Goal: Transaction & Acquisition: Download file/media

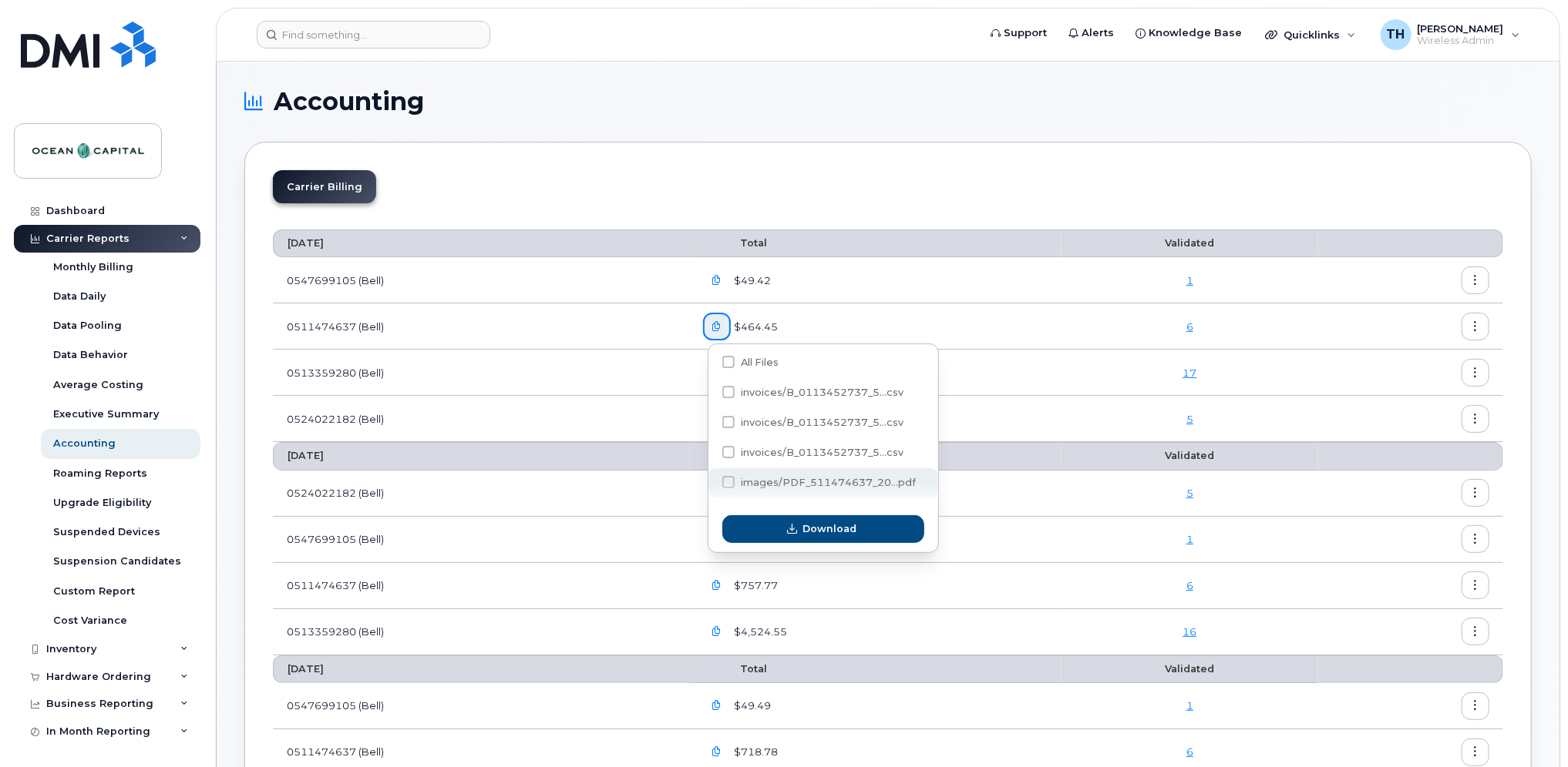
click at [730, 482] on span at bounding box center [728, 482] width 13 height 13
click at [712, 482] on input "images/PDF_511474637_20...pdf" at bounding box center [708, 483] width 8 height 8
checkbox input "true"
click at [742, 523] on button "Download" at bounding box center [823, 529] width 202 height 27
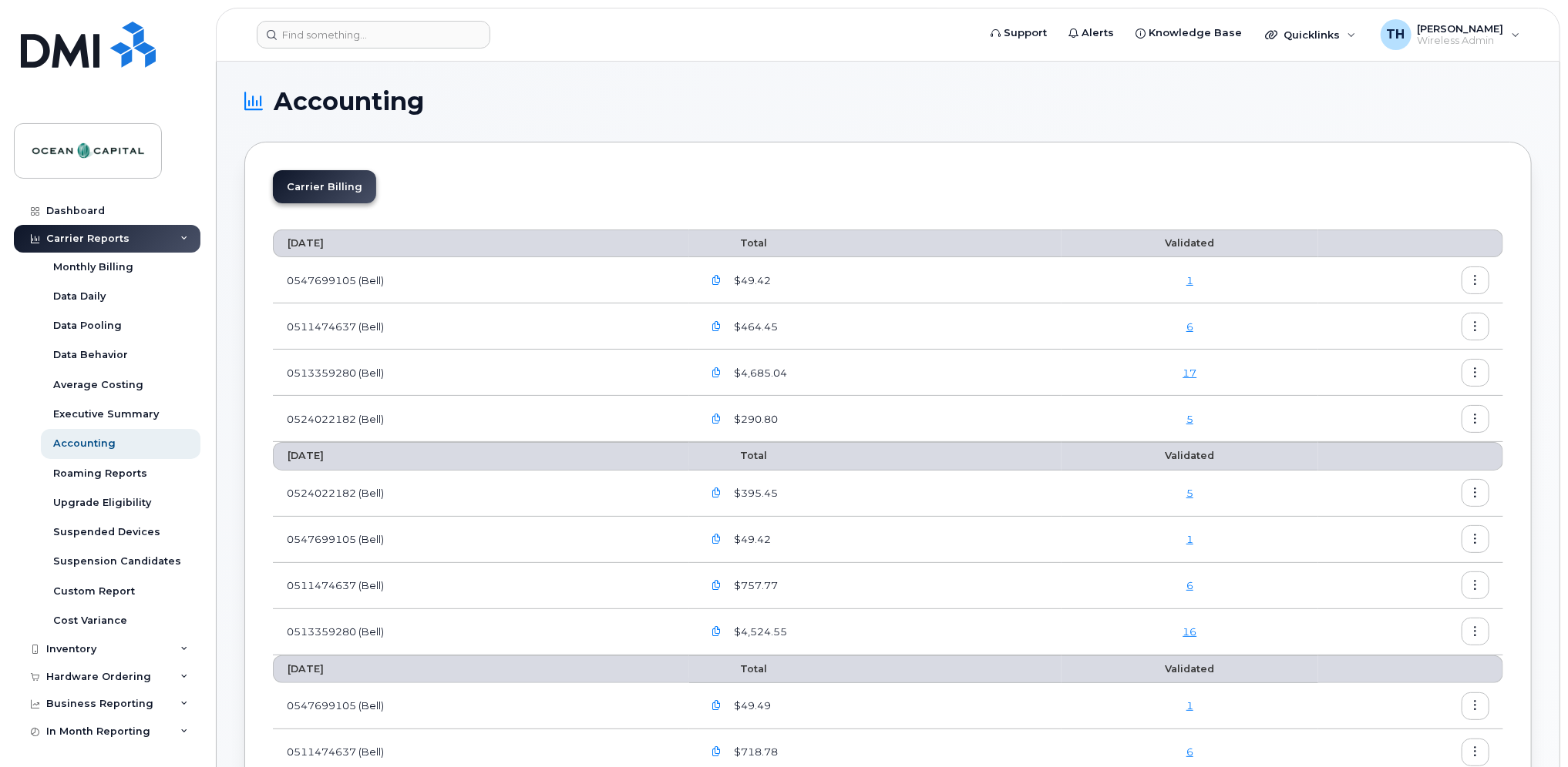
click at [722, 325] on icon "button" at bounding box center [717, 326] width 10 height 10
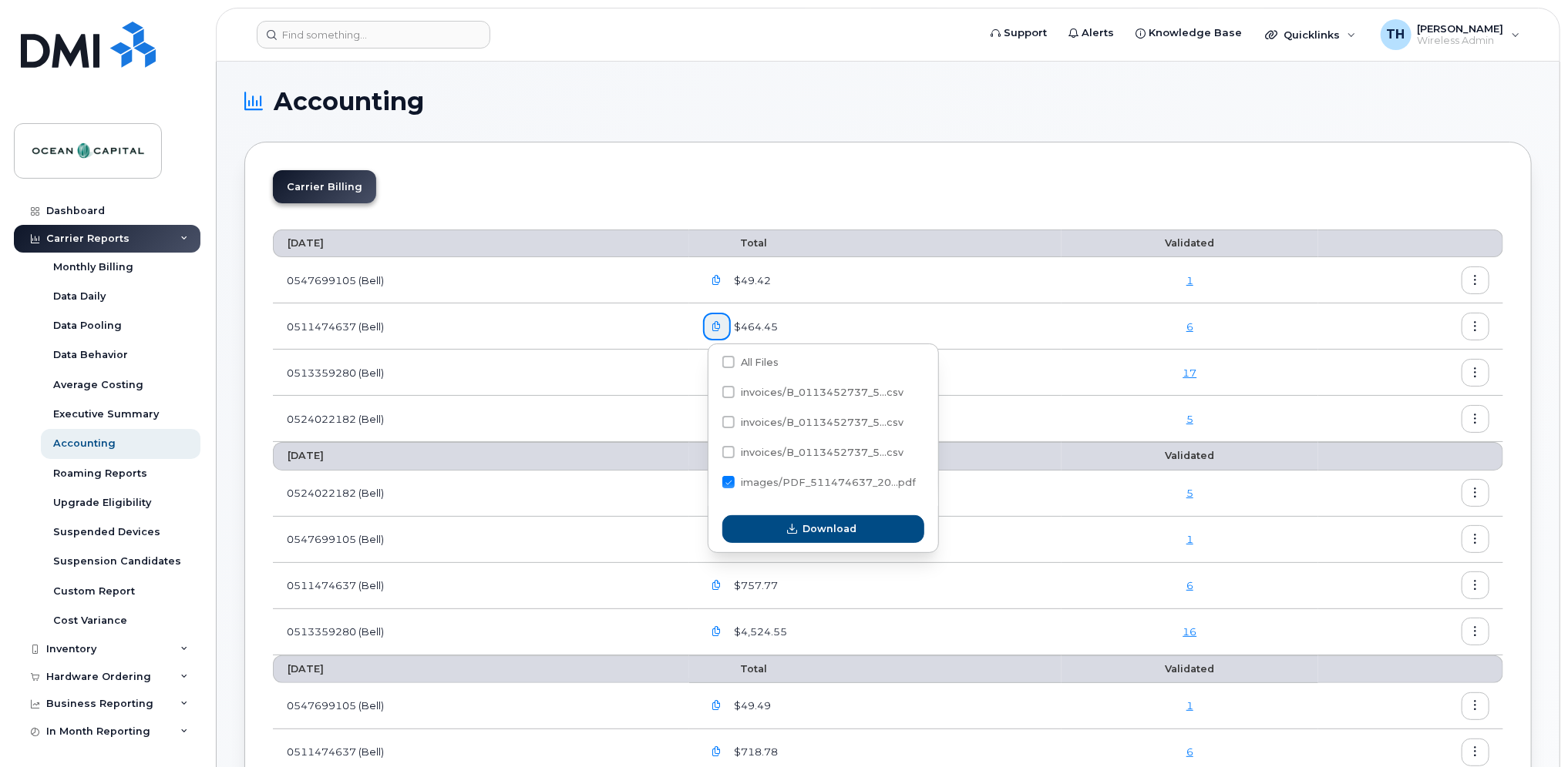
click at [687, 417] on td "0524022182 (Bell)" at bounding box center [481, 418] width 416 height 46
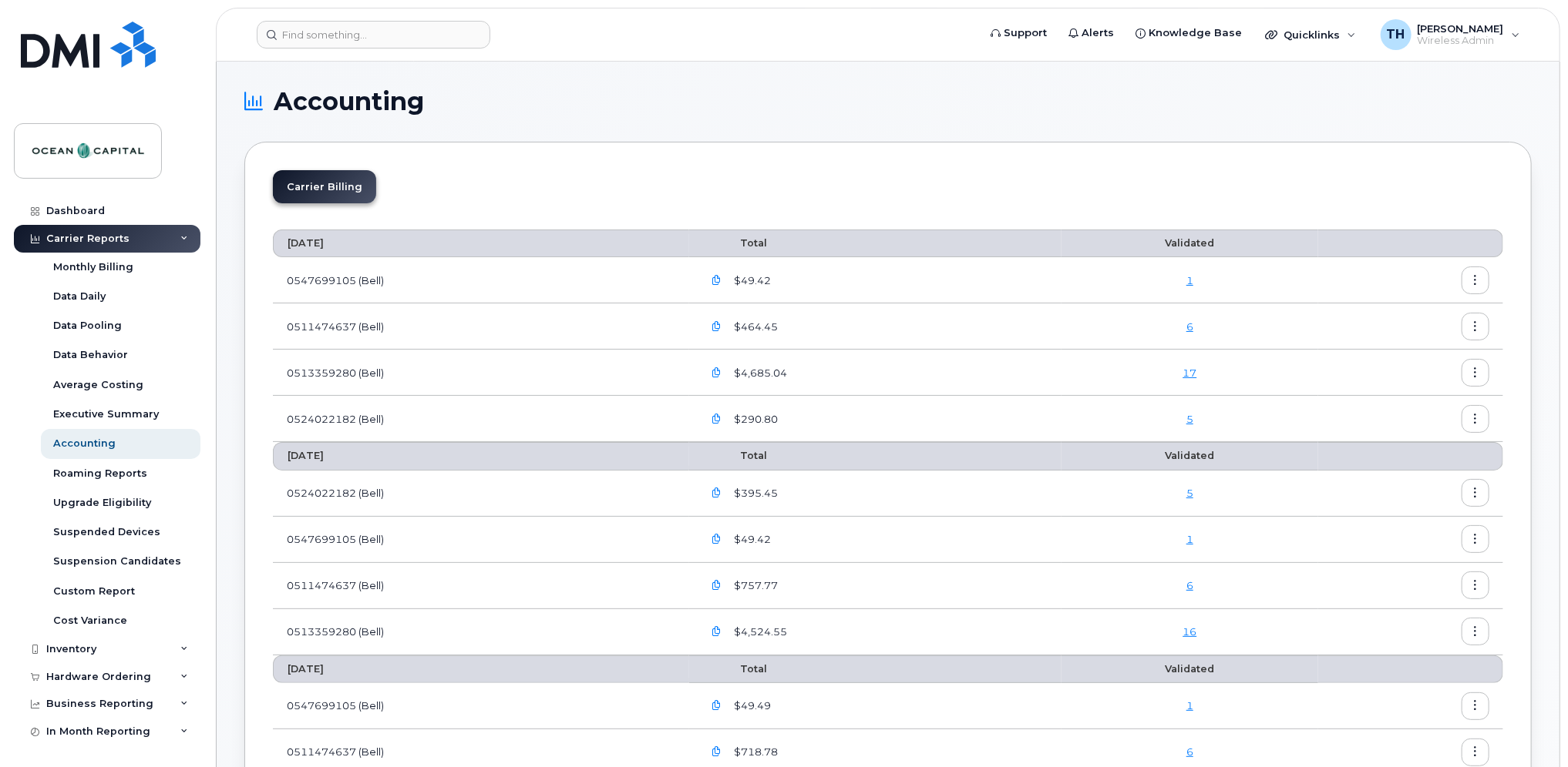
click at [722, 416] on icon "button" at bounding box center [717, 419] width 10 height 10
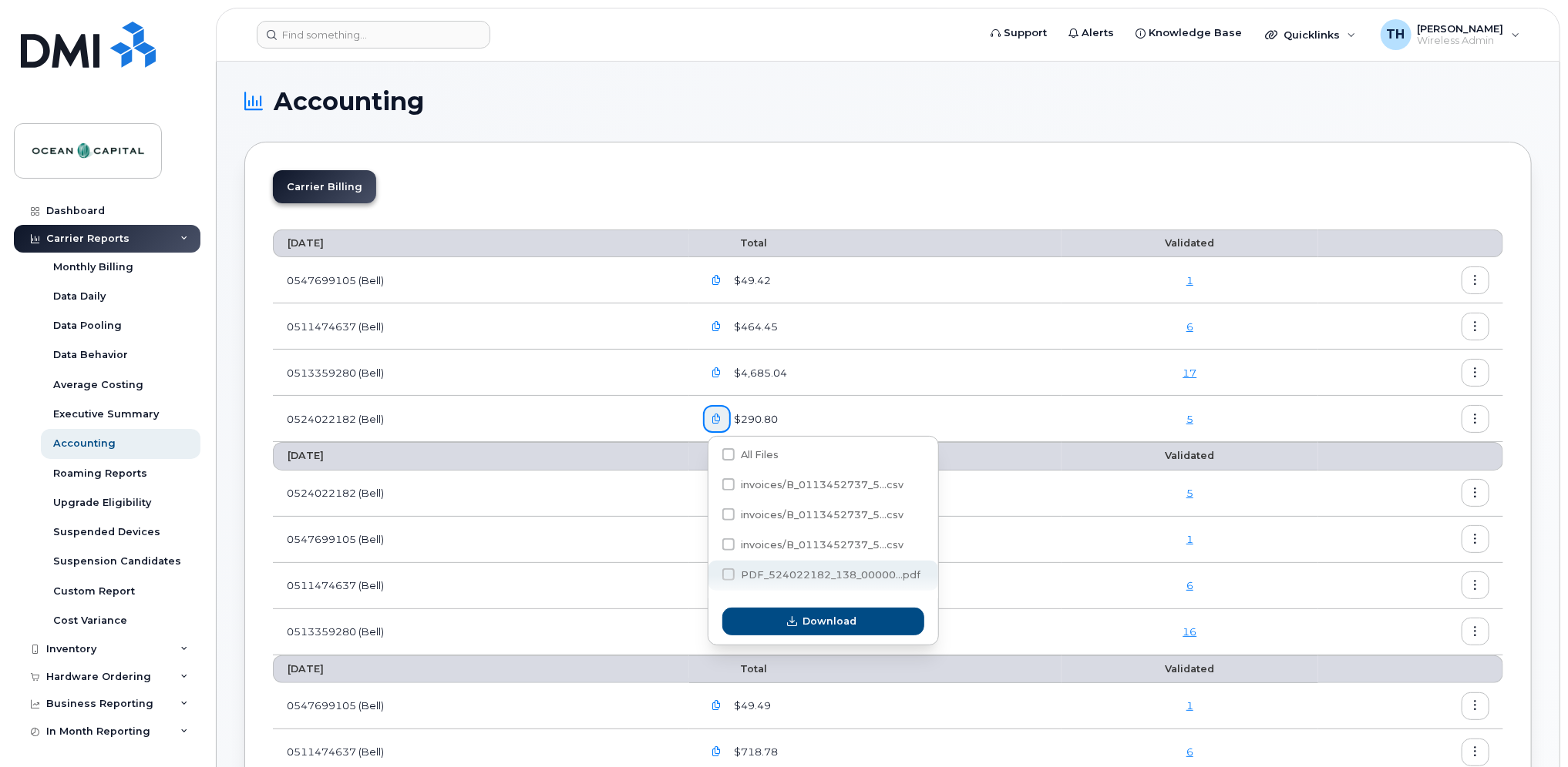
click at [743, 579] on span "PDF_524022182_138_00000...pdf" at bounding box center [831, 575] width 179 height 12
click at [712, 579] on input "PDF_524022182_138_00000...pdf" at bounding box center [708, 576] width 8 height 8
checkbox input "true"
click at [775, 625] on button "Download" at bounding box center [823, 622] width 202 height 27
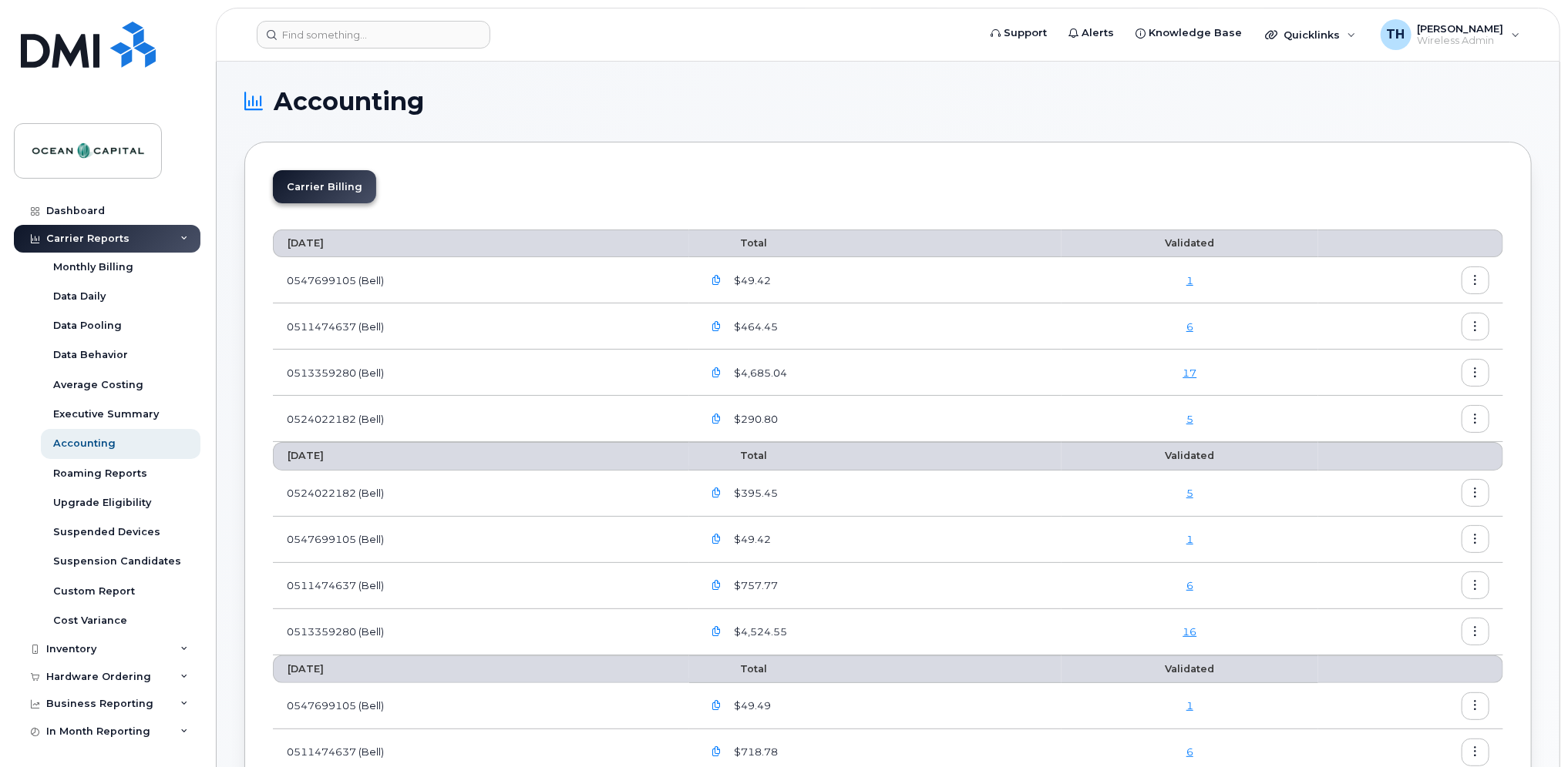
click at [722, 372] on icon "button" at bounding box center [717, 373] width 10 height 10
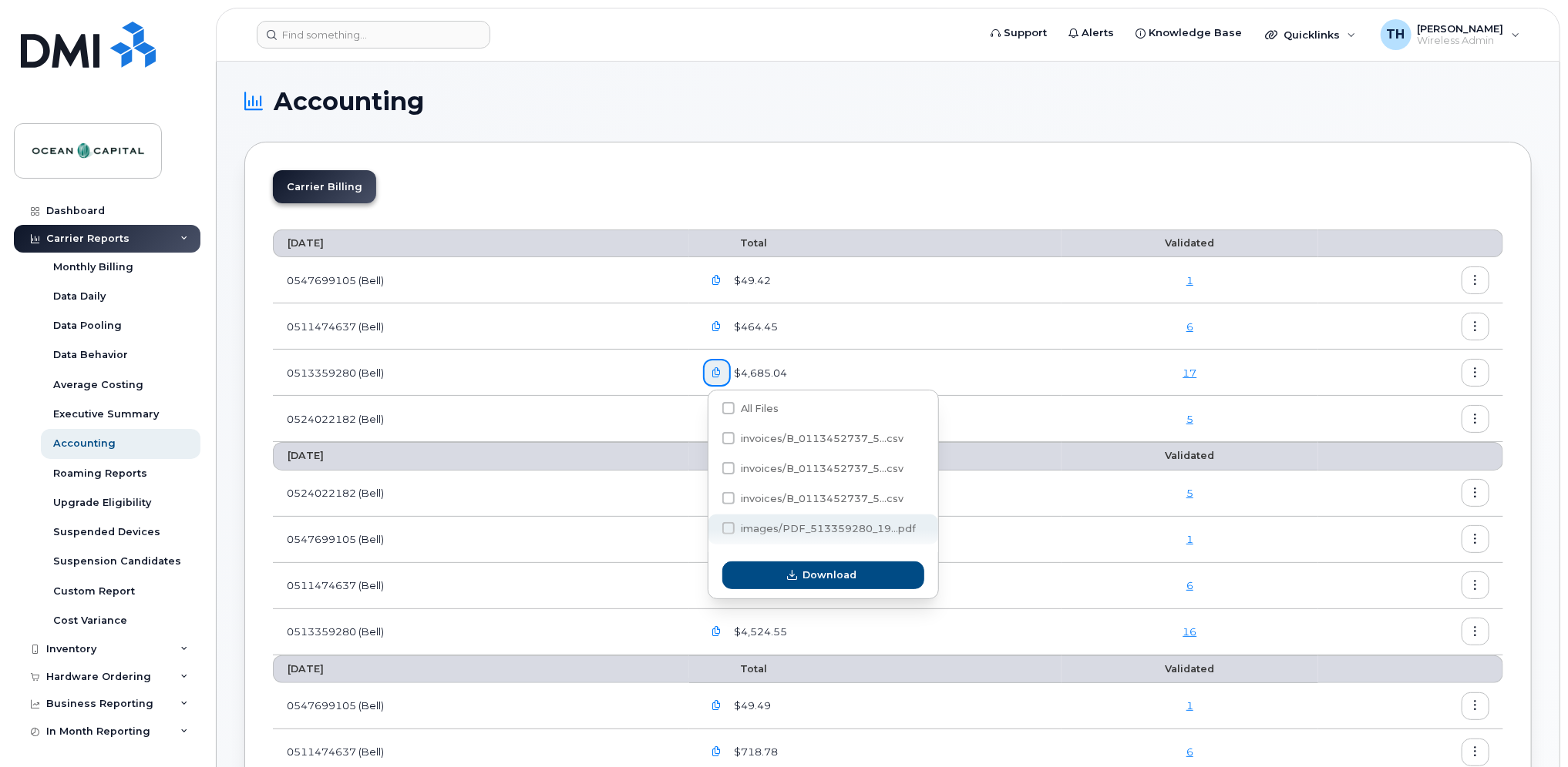
click at [740, 532] on label "images/PDF_513359280_19...pdf" at bounding box center [819, 528] width 193 height 13
click at [712, 532] on input "images/PDF_513359280_19...pdf" at bounding box center [708, 529] width 8 height 8
checkbox input "true"
click at [768, 577] on button "Download" at bounding box center [823, 575] width 202 height 27
